Goal: Entertainment & Leisure: Consume media (video, audio)

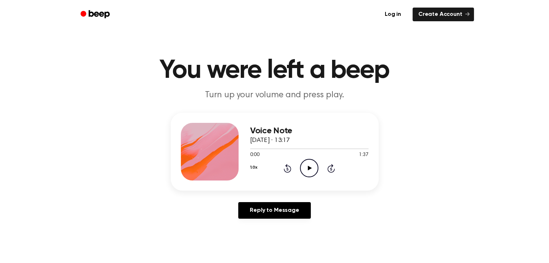
click at [314, 172] on icon "Play Audio" at bounding box center [309, 168] width 18 height 18
click at [307, 166] on icon "Pause Audio" at bounding box center [309, 168] width 18 height 18
click at [307, 166] on icon "Play Audio" at bounding box center [309, 168] width 18 height 18
click at [286, 166] on icon at bounding box center [287, 168] width 8 height 9
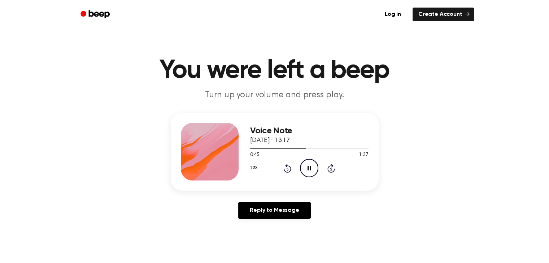
click at [290, 173] on div "1.0x Rewind 5 seconds Pause Audio Skip 5 seconds" at bounding box center [309, 168] width 118 height 18
click at [284, 166] on icon "Rewind 5 seconds" at bounding box center [287, 168] width 8 height 9
click at [307, 168] on icon at bounding box center [308, 168] width 3 height 5
click at [282, 168] on div "1.0x Rewind 5 seconds Play Audio Skip 5 seconds" at bounding box center [309, 168] width 118 height 18
click at [287, 169] on icon "Rewind 5 seconds" at bounding box center [287, 168] width 8 height 9
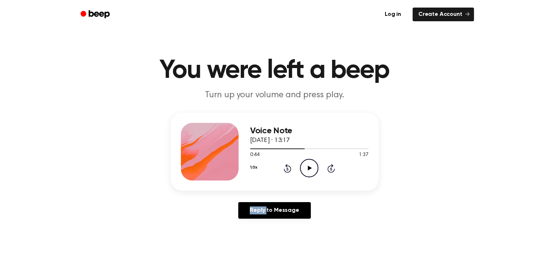
click at [287, 169] on icon "Rewind 5 seconds" at bounding box center [287, 168] width 8 height 9
click at [415, 235] on main "You were left a beep Turn up your volume and press play. Voice Note [DATE] · 13…" at bounding box center [274, 222] width 549 height 445
click at [289, 169] on icon "Rewind 5 seconds" at bounding box center [287, 168] width 8 height 9
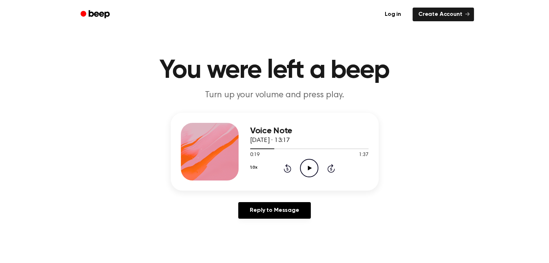
click at [307, 167] on icon "Play Audio" at bounding box center [309, 168] width 18 height 18
click at [286, 168] on icon at bounding box center [287, 169] width 2 height 3
click at [311, 170] on icon "Pause Audio" at bounding box center [309, 168] width 18 height 18
click at [284, 169] on icon at bounding box center [287, 168] width 8 height 9
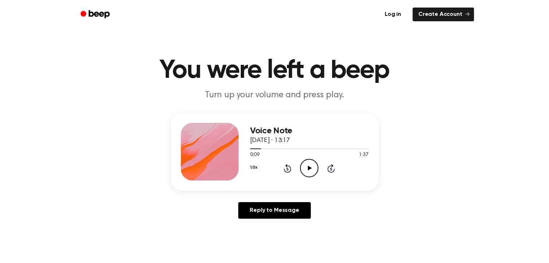
click at [277, 193] on div "Voice Note [DATE] · 13:17 0:09 1:37 Your browser does not support the [object O…" at bounding box center [274, 169] width 531 height 112
click at [280, 169] on div "1.0x Rewind 5 seconds Play Audio Skip 5 seconds" at bounding box center [309, 168] width 118 height 18
click at [283, 168] on icon "Rewind 5 seconds" at bounding box center [287, 168] width 8 height 9
click at [308, 168] on icon at bounding box center [310, 168] width 4 height 5
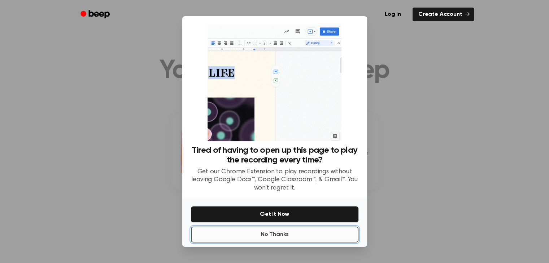
click at [290, 232] on button "No Thanks" at bounding box center [274, 235] width 167 height 16
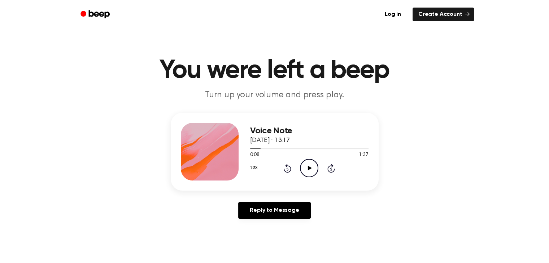
click at [307, 166] on icon "Play Audio" at bounding box center [309, 168] width 18 height 18
click at [307, 164] on icon "Pause Audio" at bounding box center [309, 168] width 18 height 18
click at [307, 164] on icon "Play Audio" at bounding box center [309, 168] width 18 height 18
click at [307, 164] on icon "Pause Audio" at bounding box center [309, 168] width 18 height 18
click at [289, 169] on icon "Rewind 5 seconds" at bounding box center [287, 168] width 8 height 9
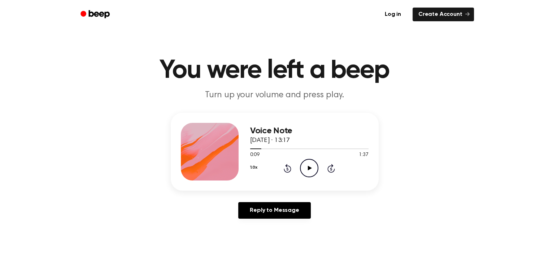
click at [322, 172] on div "1.0x Rewind 5 seconds Play Audio Skip 5 seconds" at bounding box center [309, 168] width 118 height 18
click at [310, 166] on icon "Play Audio" at bounding box center [309, 168] width 18 height 18
click at [310, 168] on icon at bounding box center [308, 168] width 3 height 5
click at [282, 168] on div "1.0x Rewind 5 seconds Play Audio Skip 5 seconds" at bounding box center [309, 168] width 118 height 18
click at [286, 166] on icon at bounding box center [287, 168] width 8 height 9
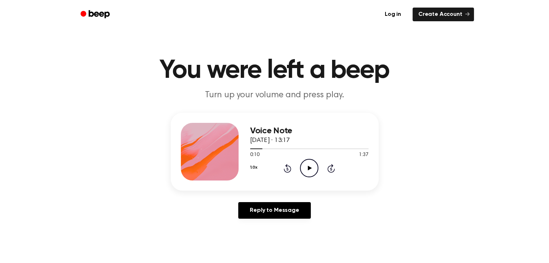
click at [301, 167] on icon "Play Audio" at bounding box center [309, 168] width 18 height 18
click at [308, 166] on icon "Pause Audio" at bounding box center [309, 168] width 18 height 18
click at [307, 171] on icon "Play Audio" at bounding box center [309, 168] width 18 height 18
click at [330, 168] on icon "Skip 5 seconds" at bounding box center [331, 168] width 8 height 9
click at [307, 166] on icon at bounding box center [308, 168] width 3 height 5
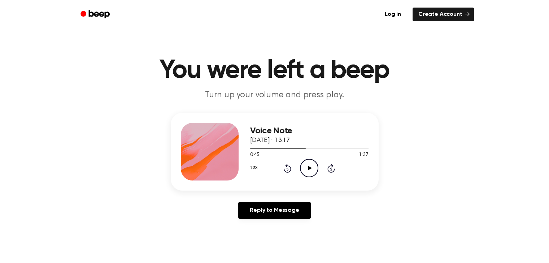
click at [284, 166] on icon "Rewind 5 seconds" at bounding box center [287, 168] width 8 height 9
click at [307, 166] on icon "Play Audio" at bounding box center [309, 168] width 18 height 18
click at [307, 166] on icon "Pause Audio" at bounding box center [309, 168] width 18 height 18
click at [307, 166] on icon "Play Audio" at bounding box center [309, 168] width 18 height 18
click at [306, 166] on icon "Pause Audio" at bounding box center [309, 168] width 18 height 18
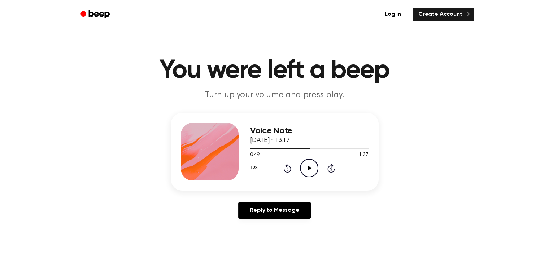
click at [285, 168] on icon "Rewind 5 seconds" at bounding box center [287, 168] width 8 height 9
click at [310, 169] on icon "Play Audio" at bounding box center [309, 168] width 18 height 18
click at [310, 169] on icon at bounding box center [308, 168] width 3 height 5
